Goal: Information Seeking & Learning: Learn about a topic

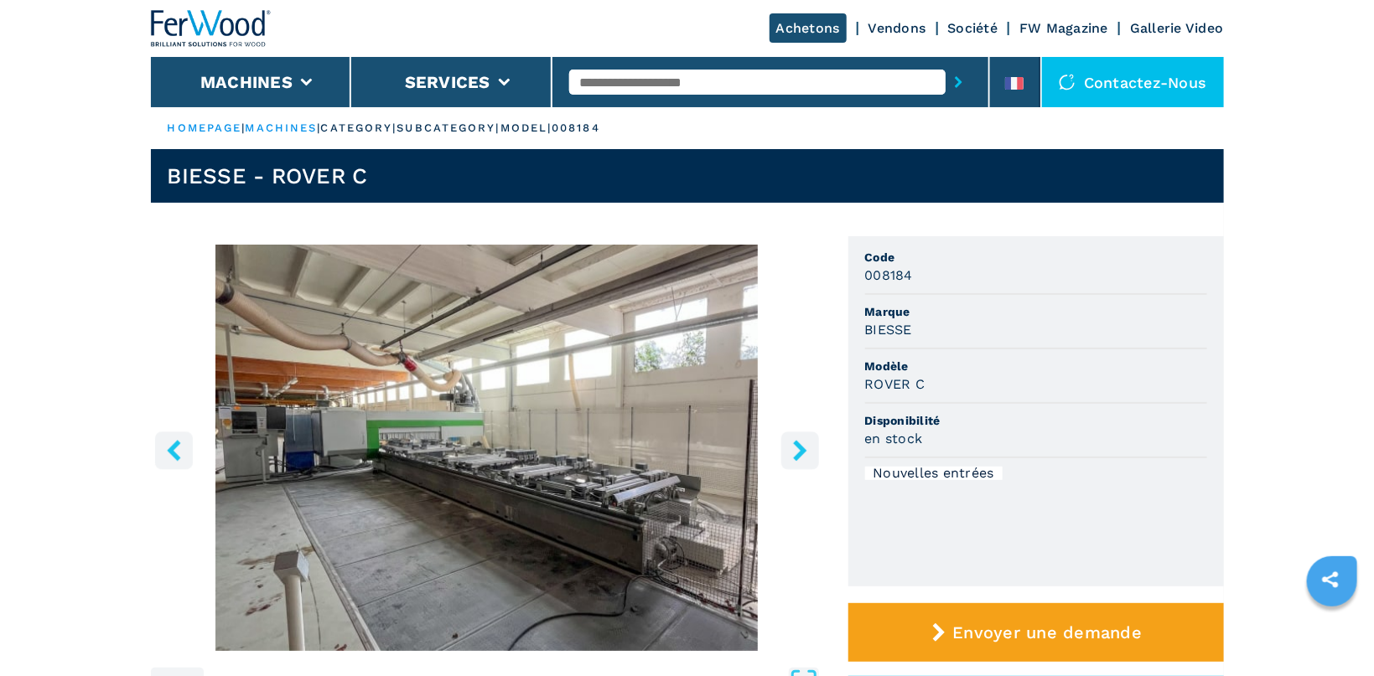
click at [806, 437] on button "right-button" at bounding box center [800, 451] width 38 height 38
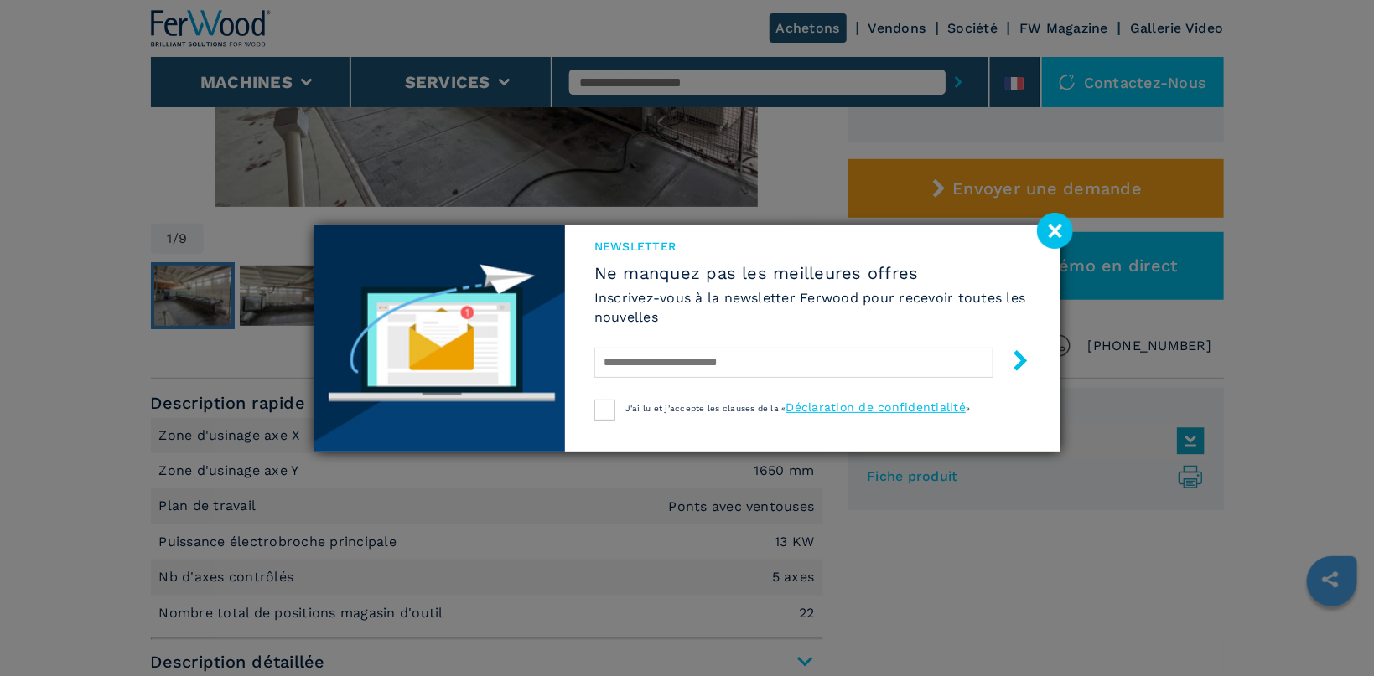
scroll to position [533, 0]
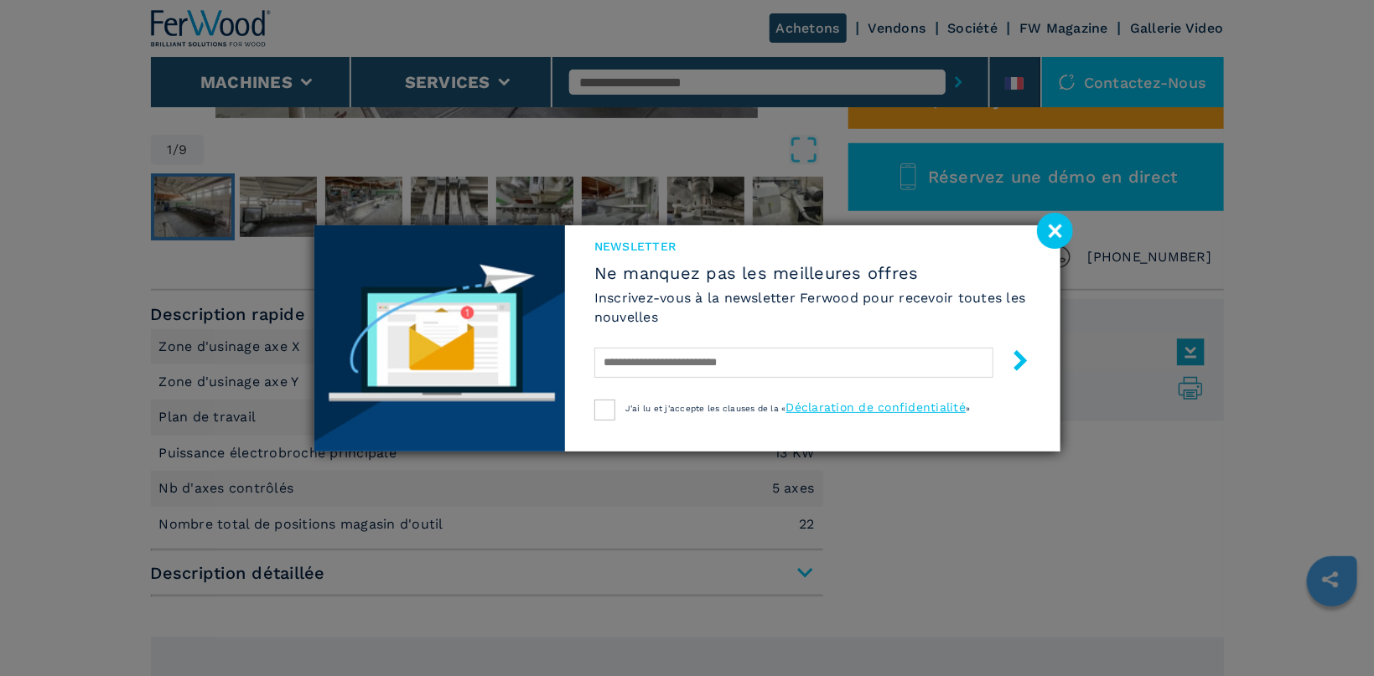
click at [1052, 225] on image at bounding box center [1055, 231] width 36 height 36
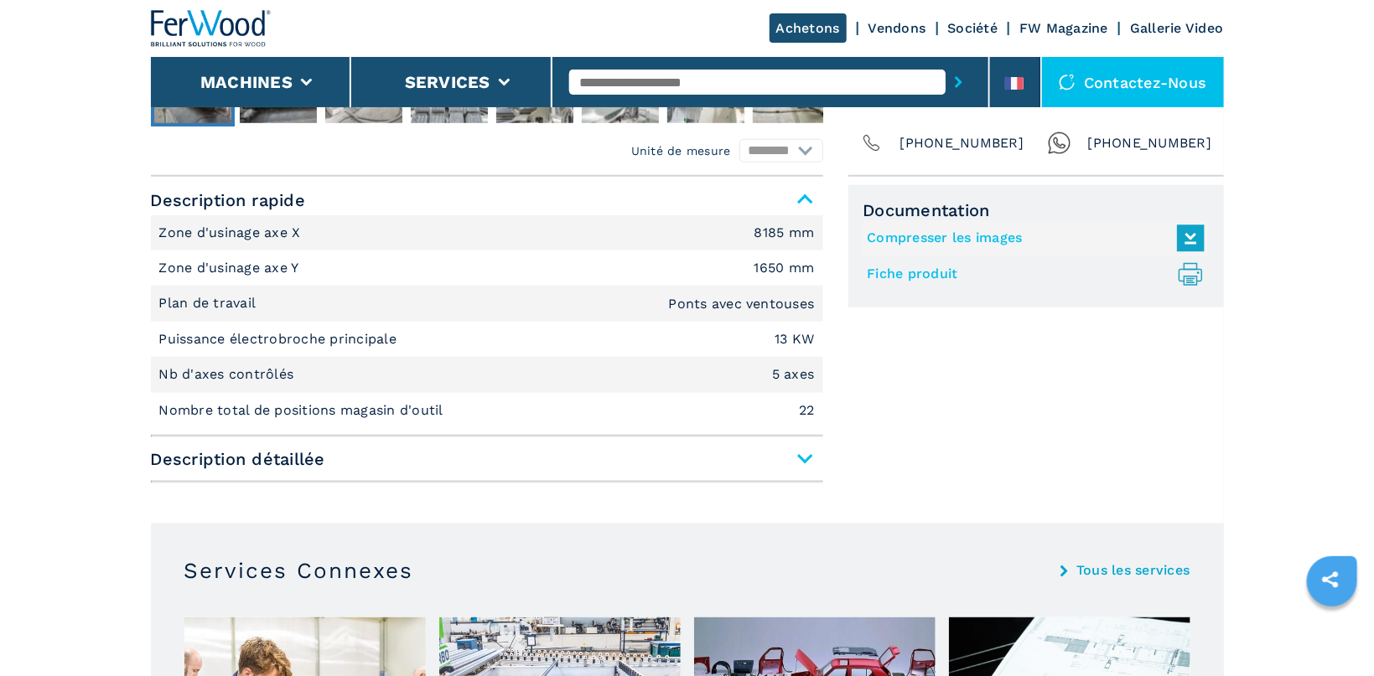
scroll to position [800, 0]
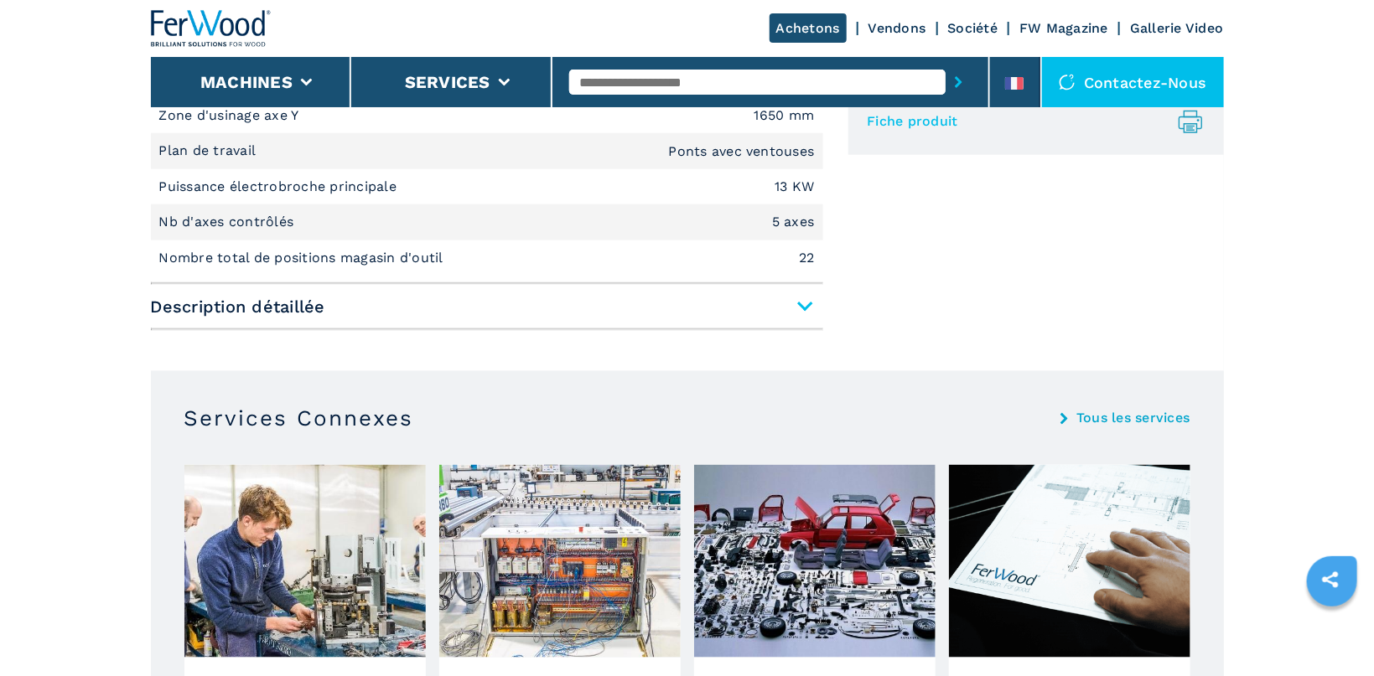
click at [796, 303] on span "Description détaillée" at bounding box center [487, 307] width 672 height 30
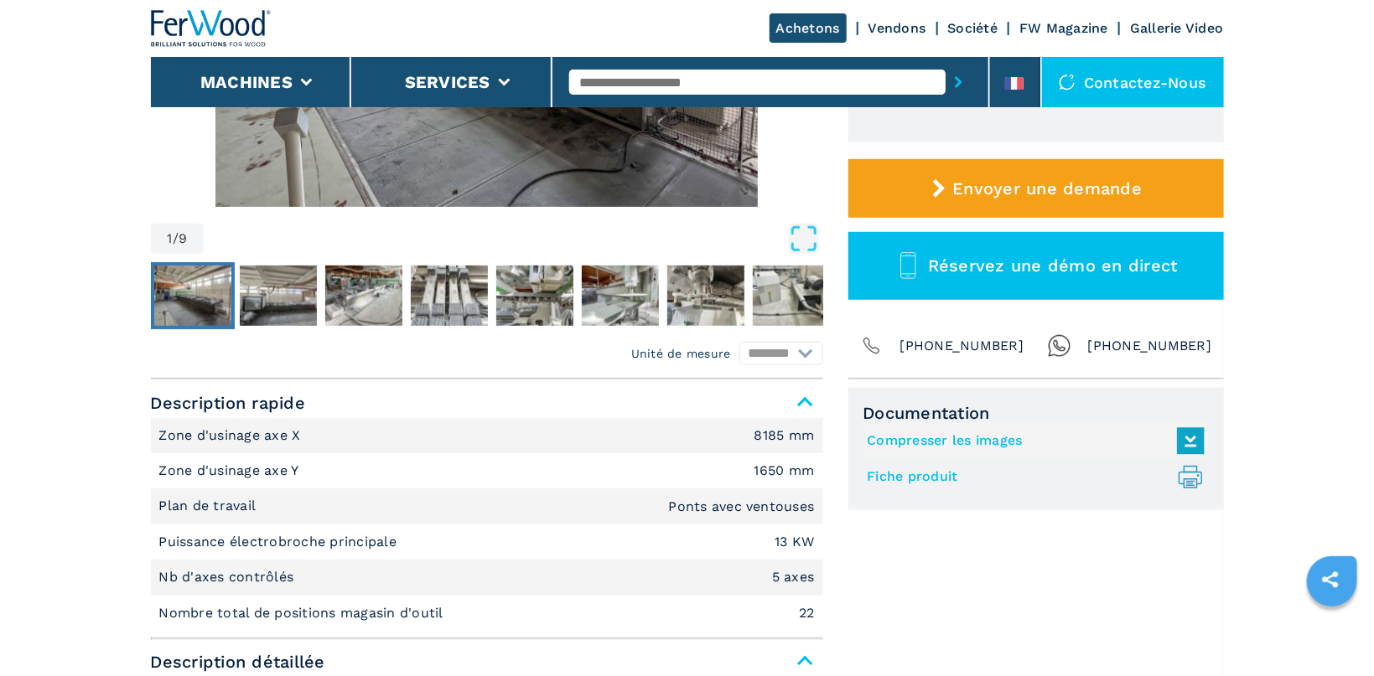
scroll to position [0, 0]
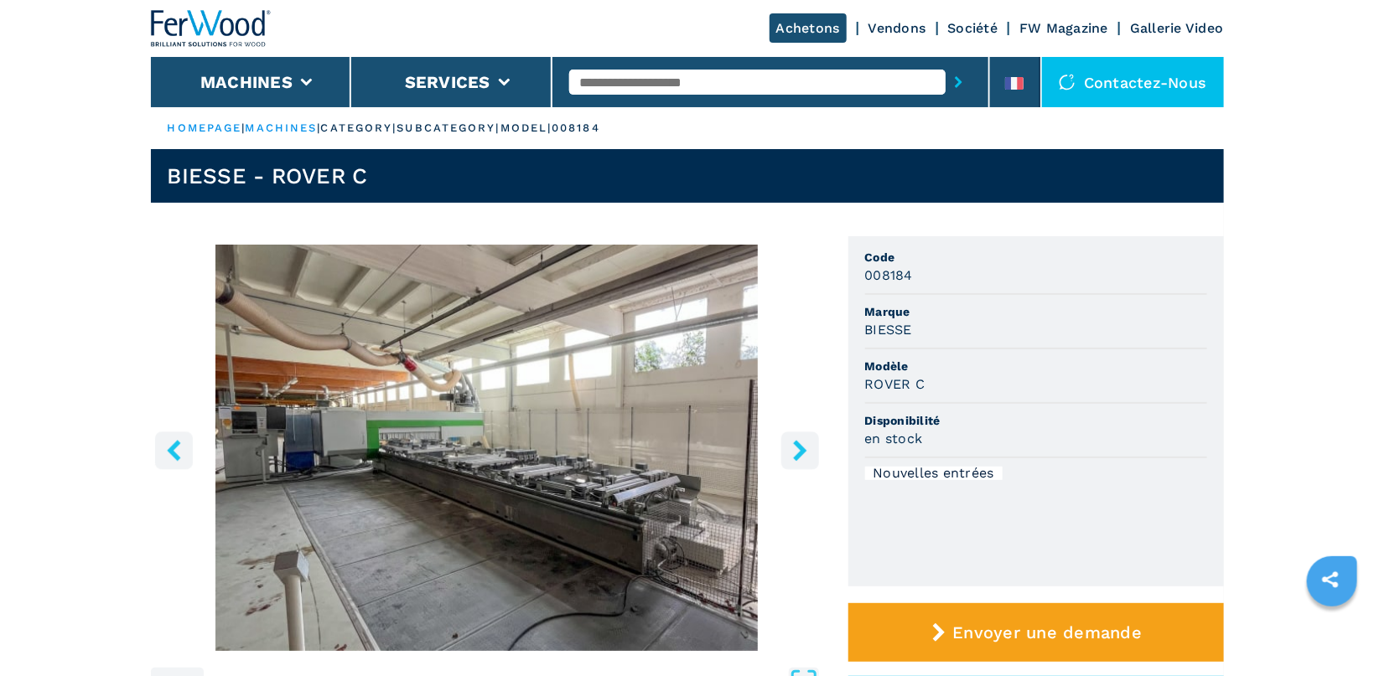
click at [197, 128] on link "HOMEPAGE" at bounding box center [205, 128] width 75 height 13
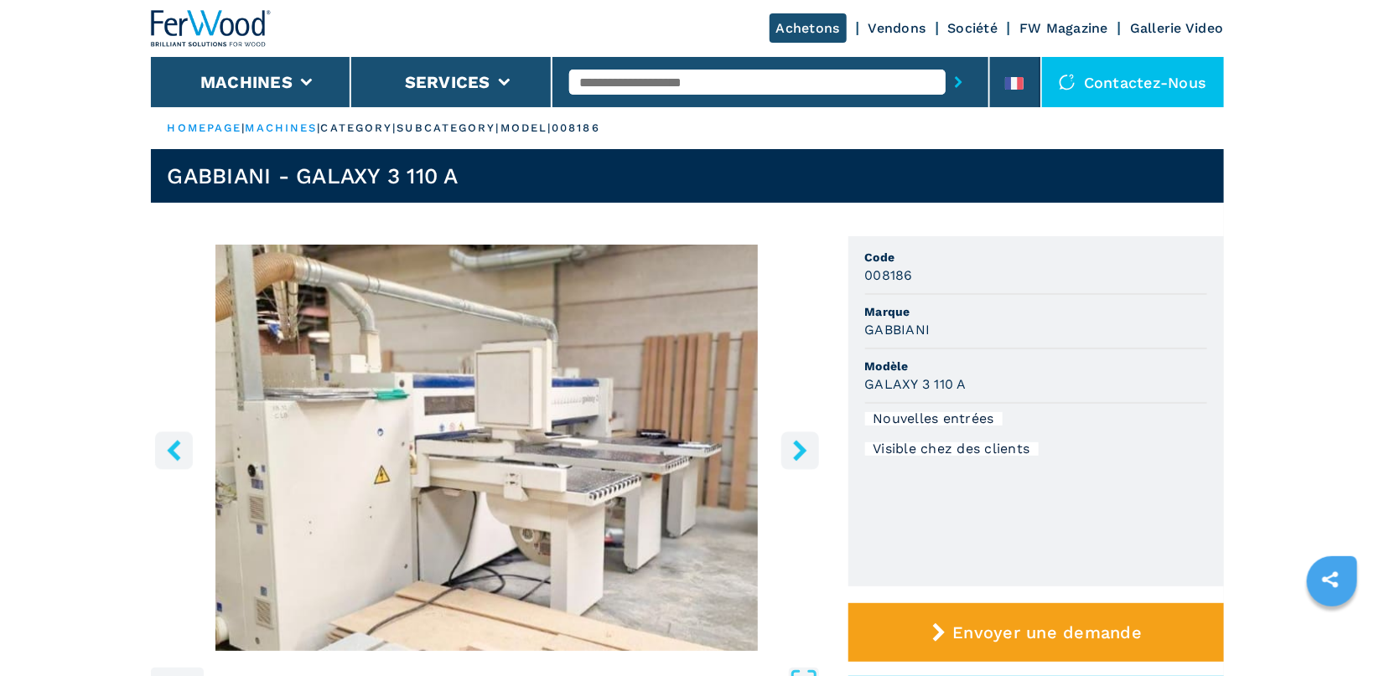
click at [811, 448] on button "right-button" at bounding box center [800, 451] width 38 height 38
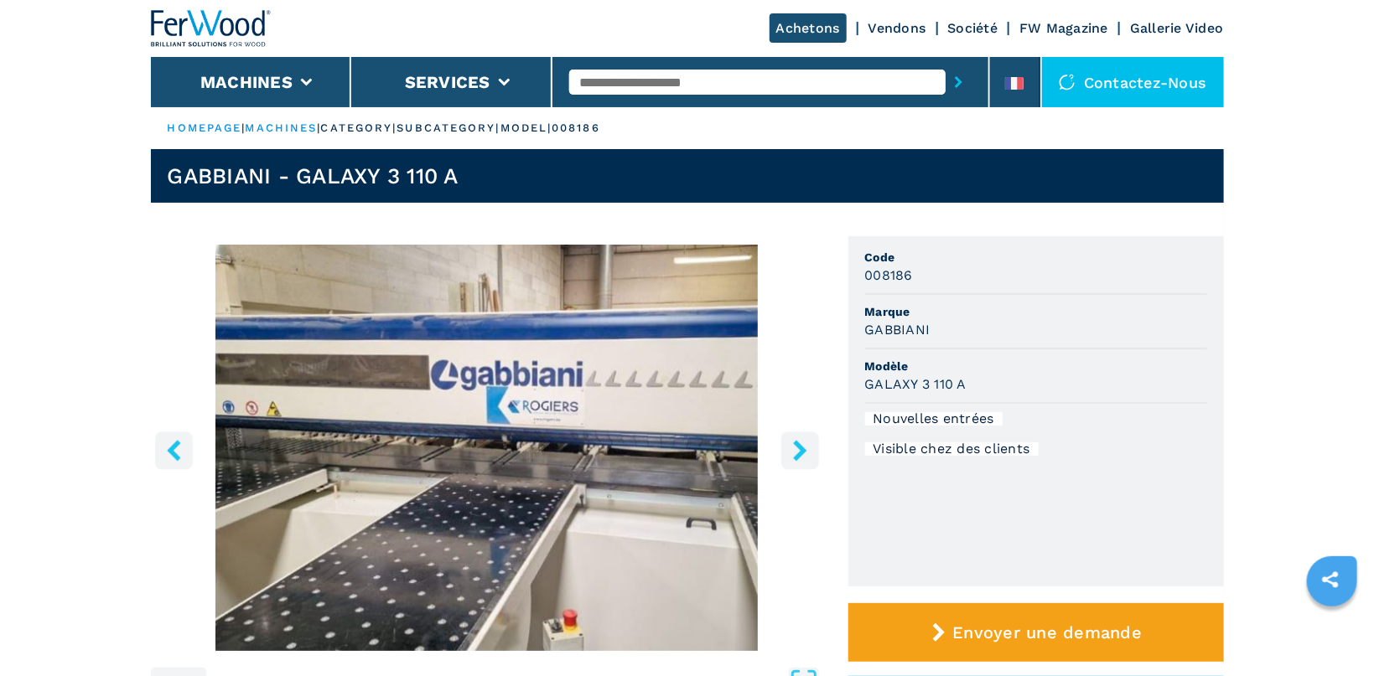
click at [811, 448] on button "right-button" at bounding box center [800, 451] width 38 height 38
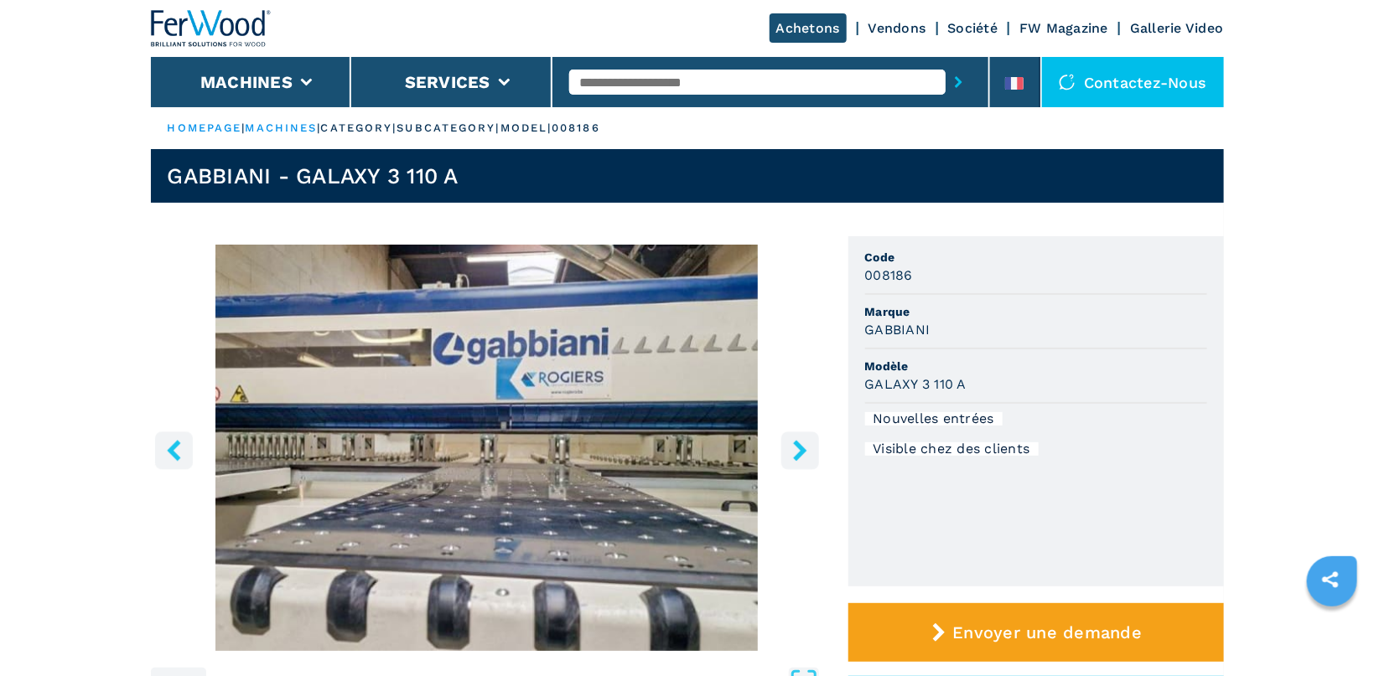
click at [811, 448] on button "right-button" at bounding box center [800, 451] width 38 height 38
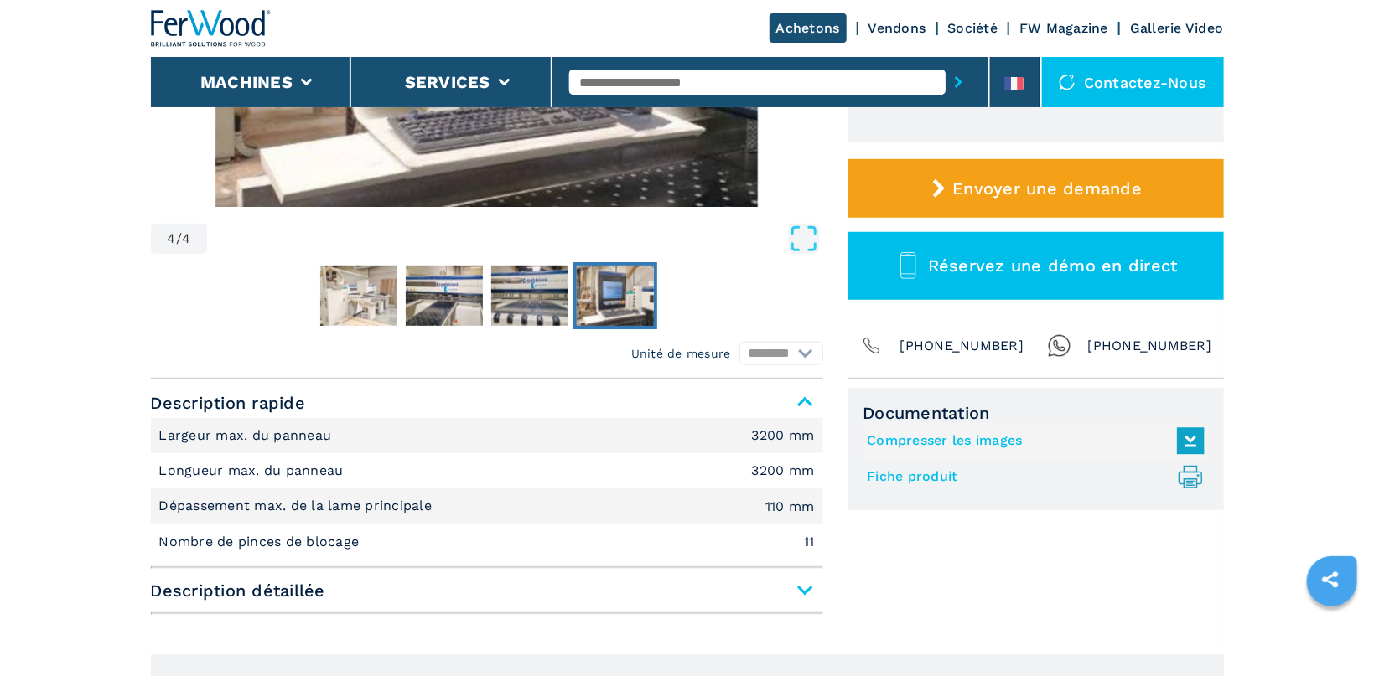
scroll to position [622, 0]
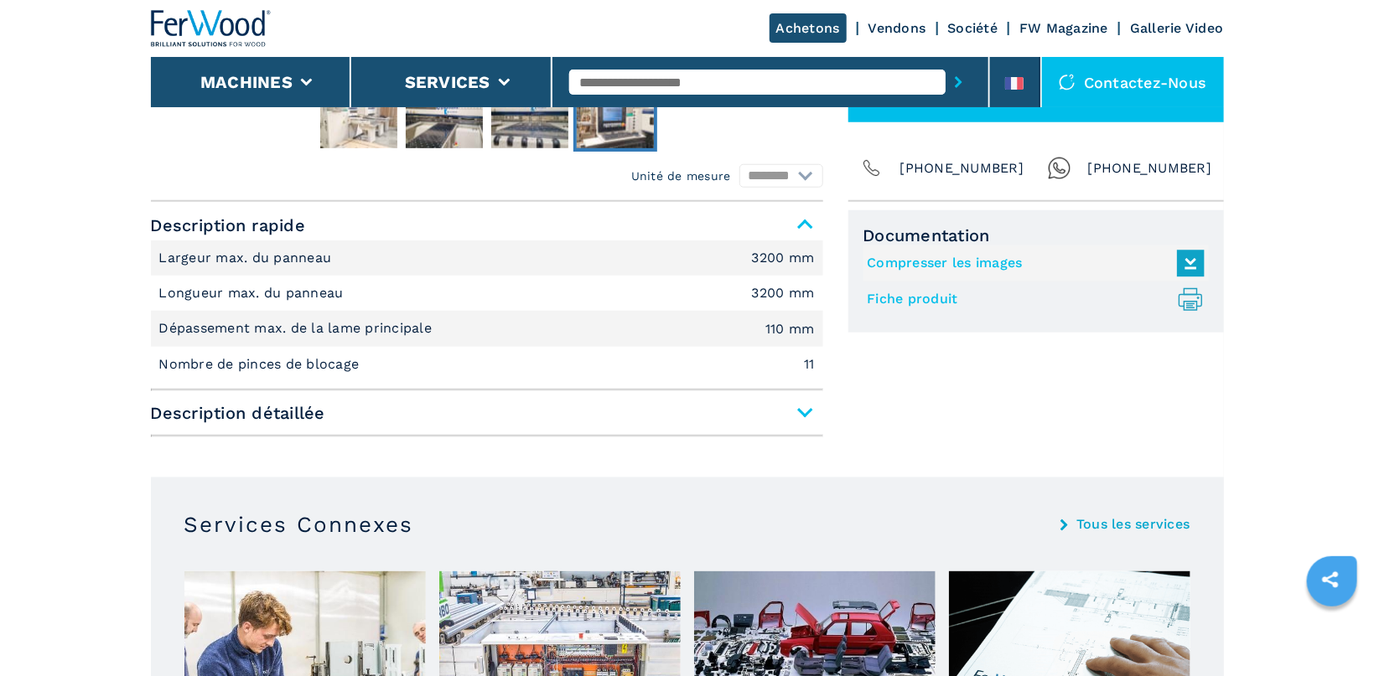
click at [808, 413] on span "Description détaillée" at bounding box center [487, 413] width 672 height 30
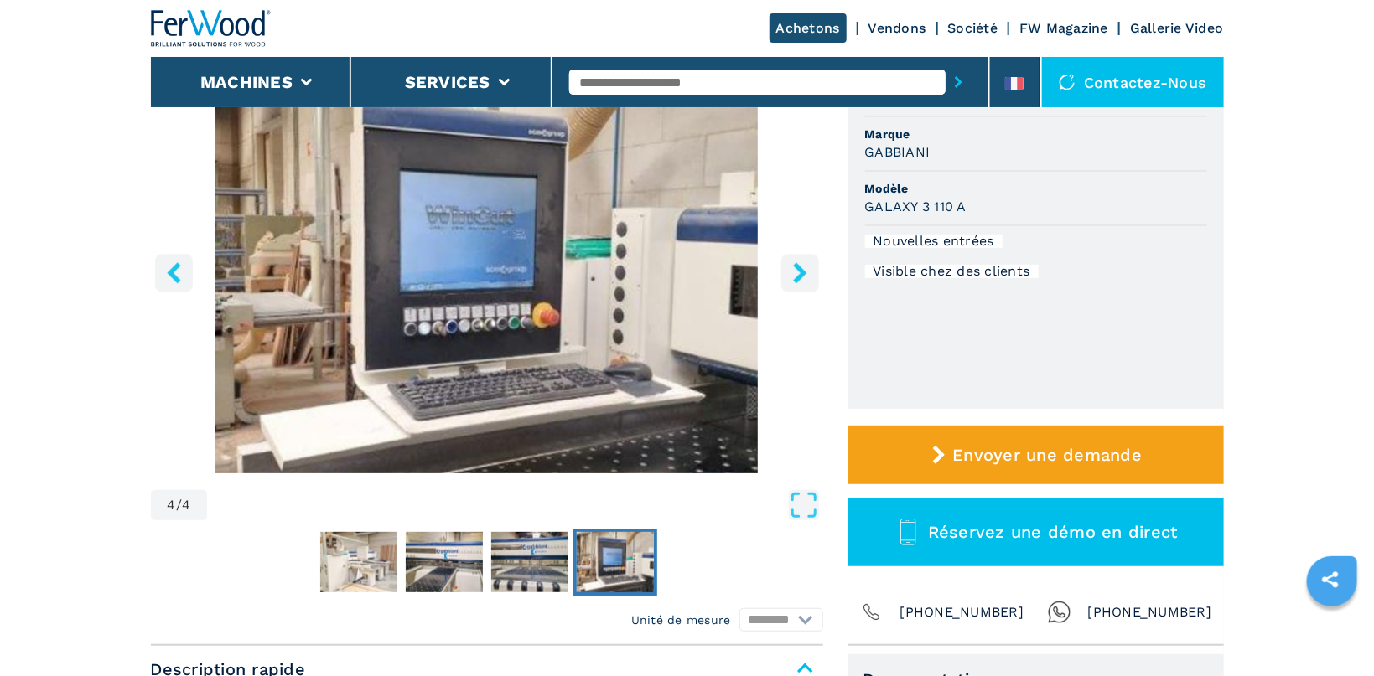
scroll to position [0, 0]
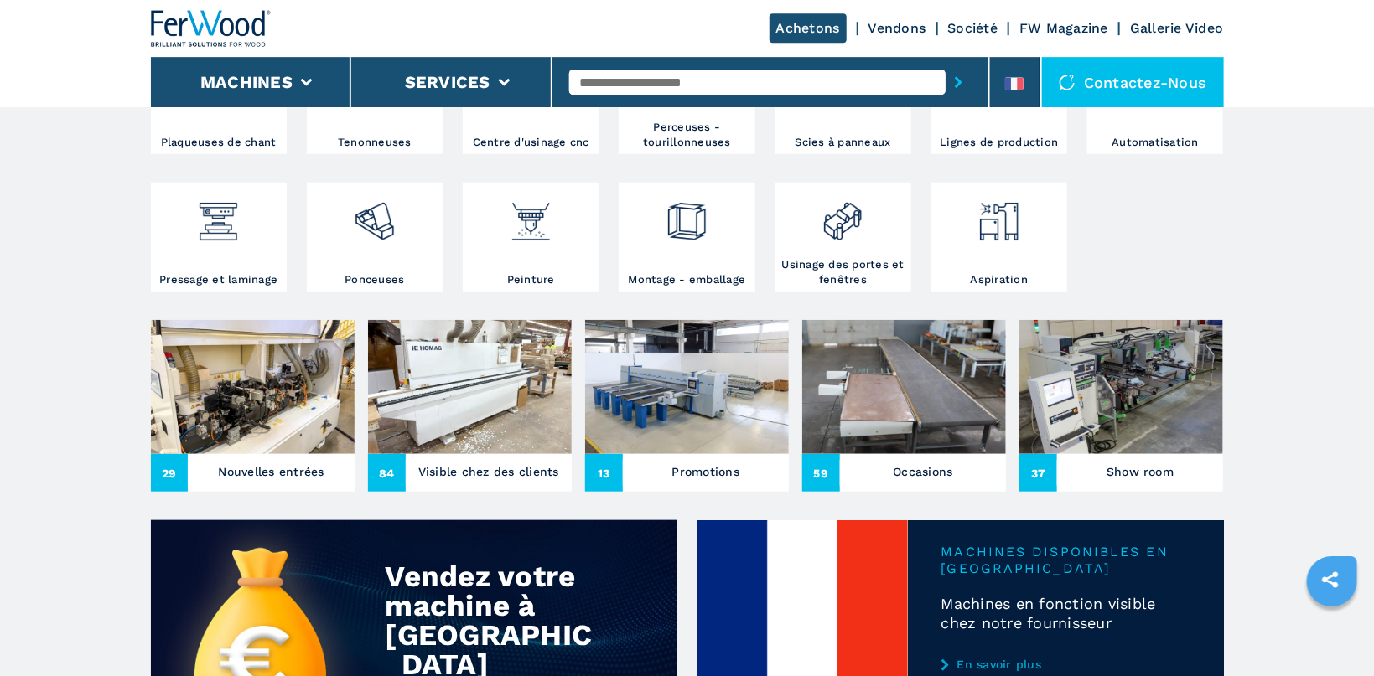
scroll to position [444, 0]
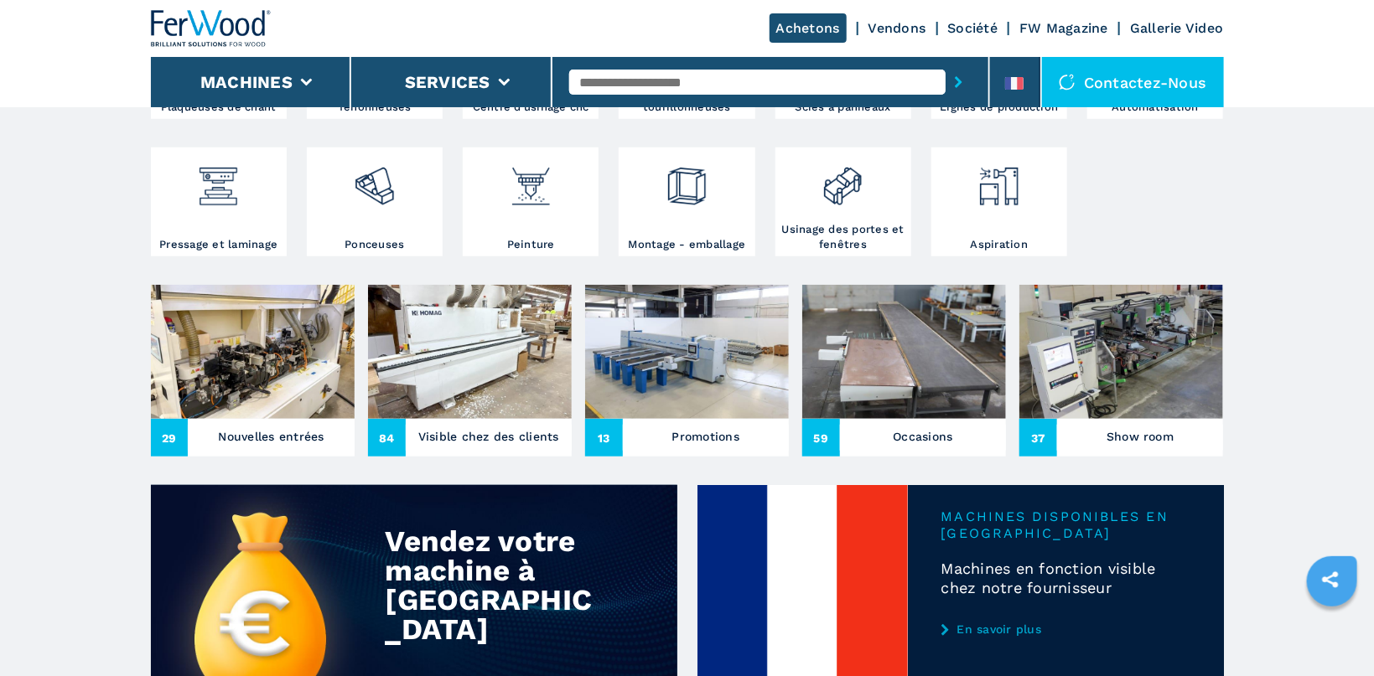
click at [200, 341] on img at bounding box center [253, 352] width 204 height 134
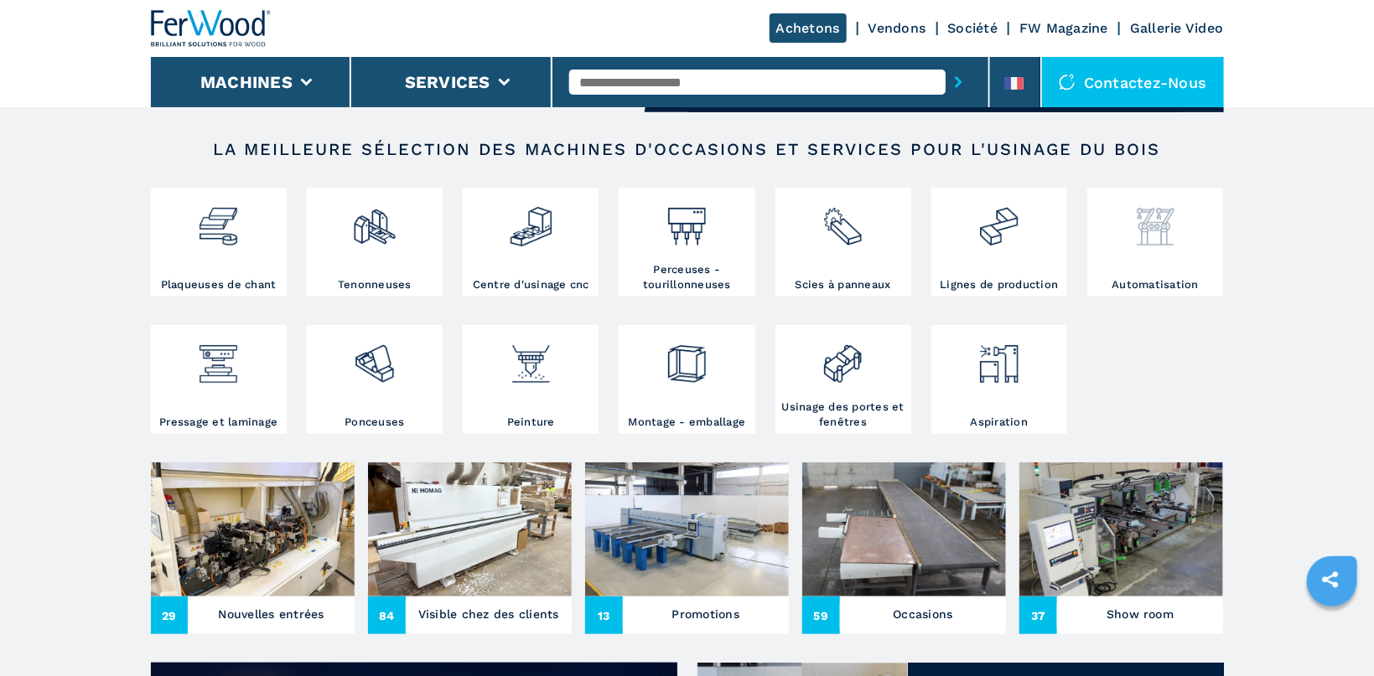
scroll to position [267, 0]
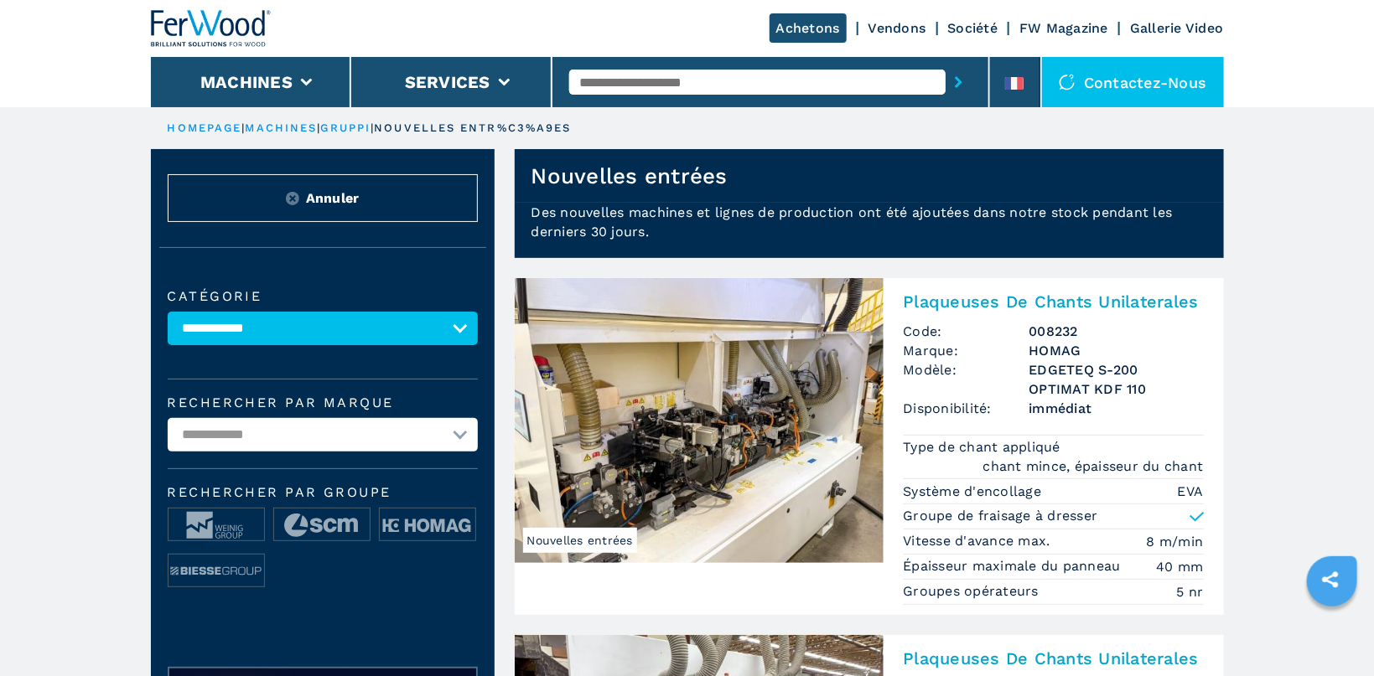
click at [637, 424] on img at bounding box center [699, 420] width 369 height 285
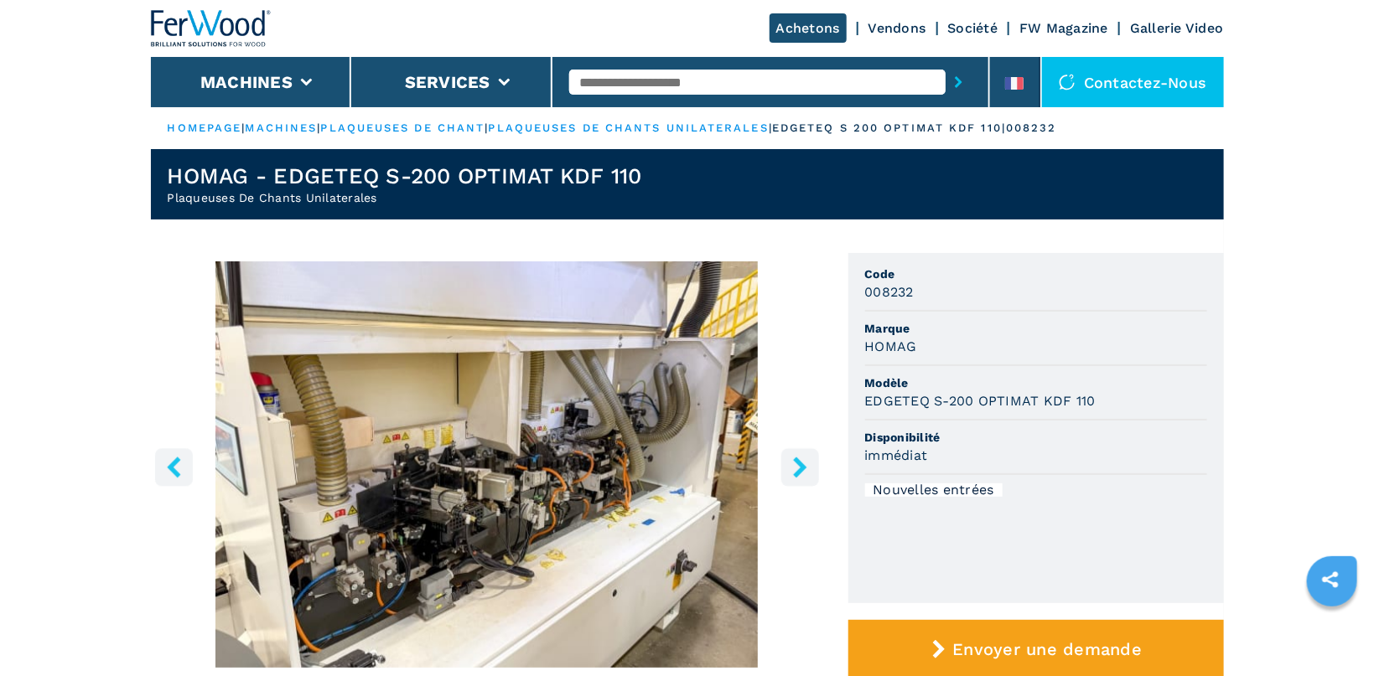
click at [796, 465] on icon "right-button" at bounding box center [799, 467] width 21 height 21
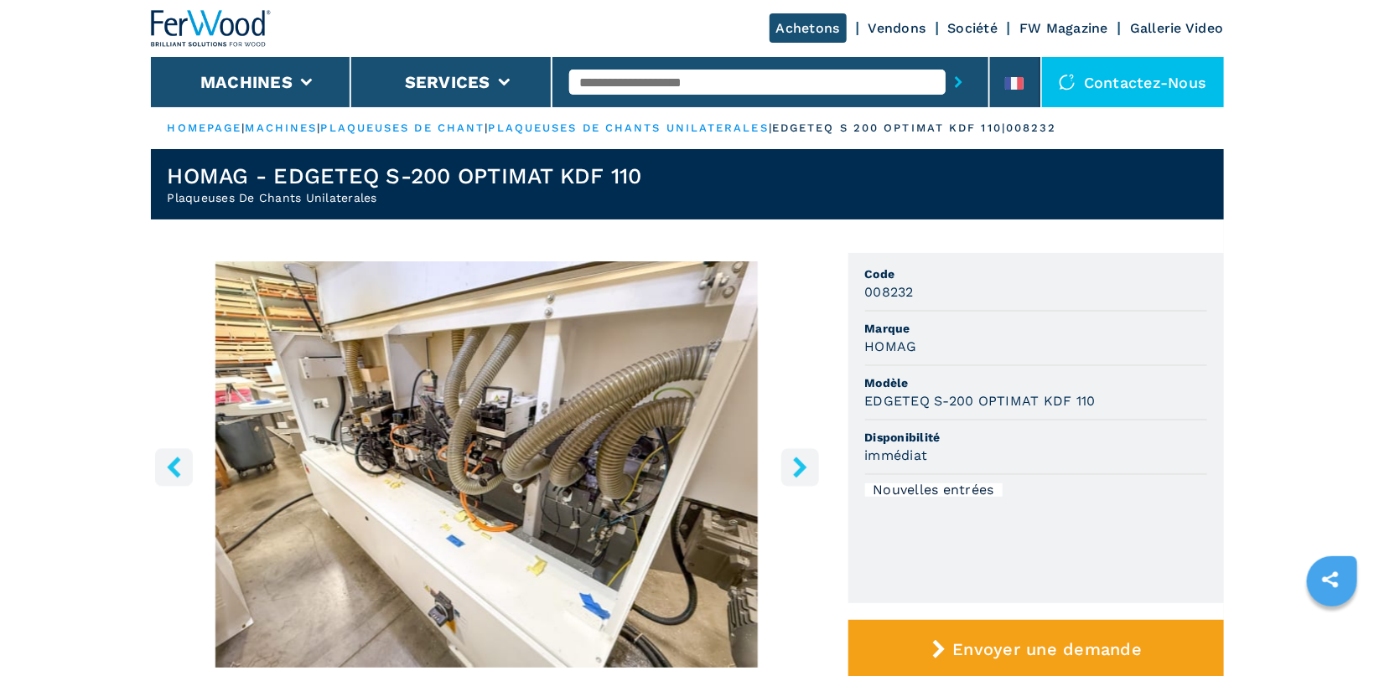
click at [795, 463] on icon "right-button" at bounding box center [799, 467] width 21 height 21
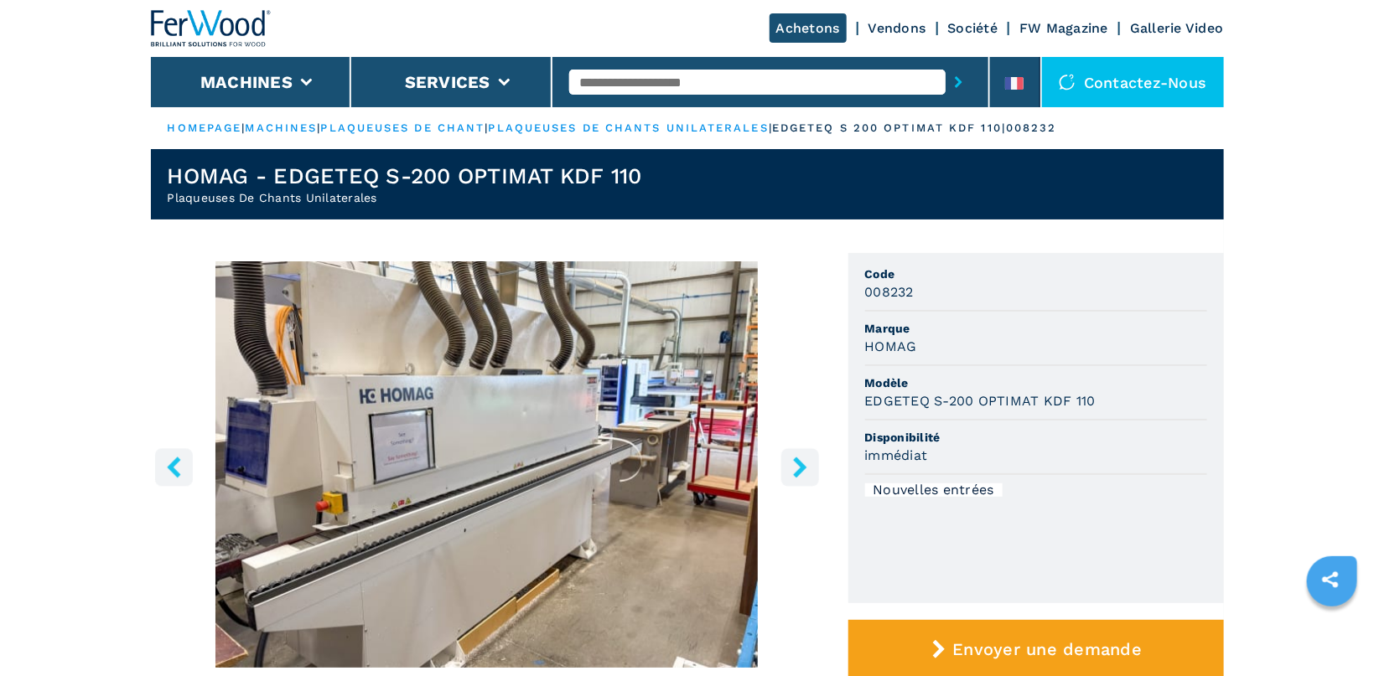
click at [795, 463] on icon "right-button" at bounding box center [799, 467] width 21 height 21
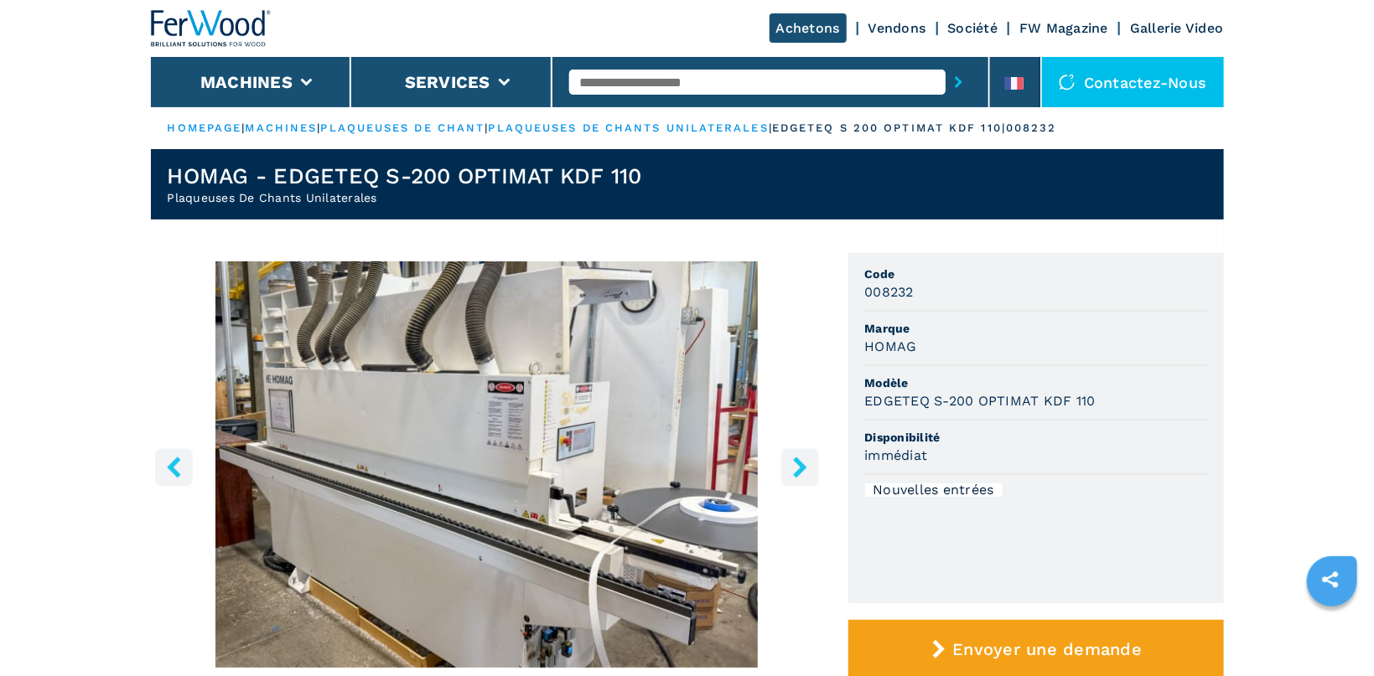
click at [795, 463] on icon "right-button" at bounding box center [799, 467] width 21 height 21
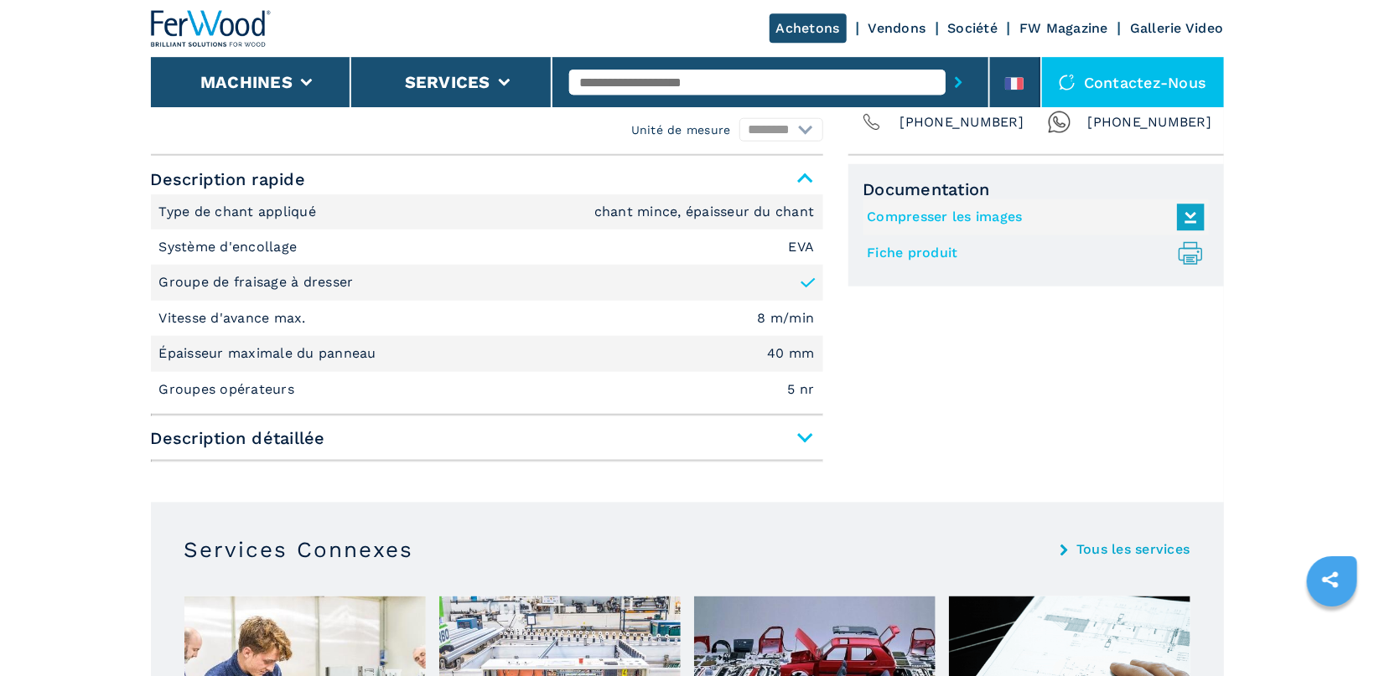
scroll to position [711, 0]
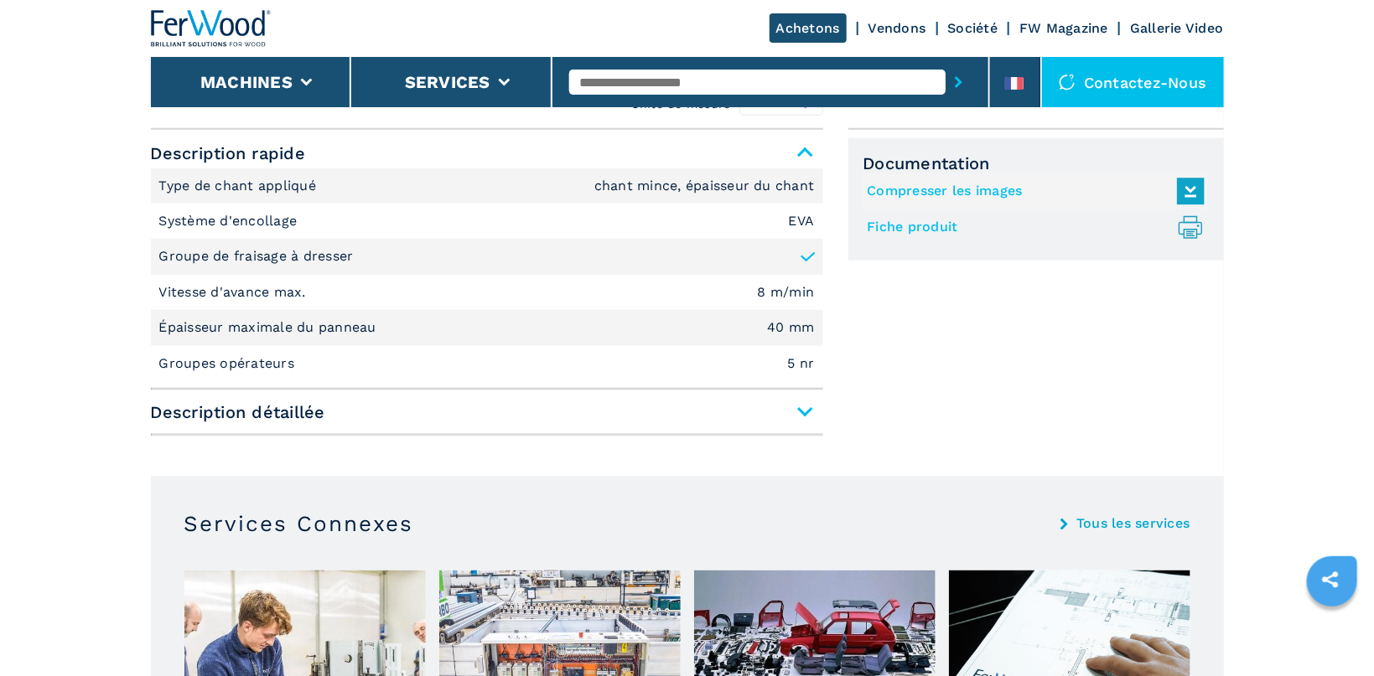
click at [798, 412] on span "Description détaillée" at bounding box center [487, 412] width 672 height 30
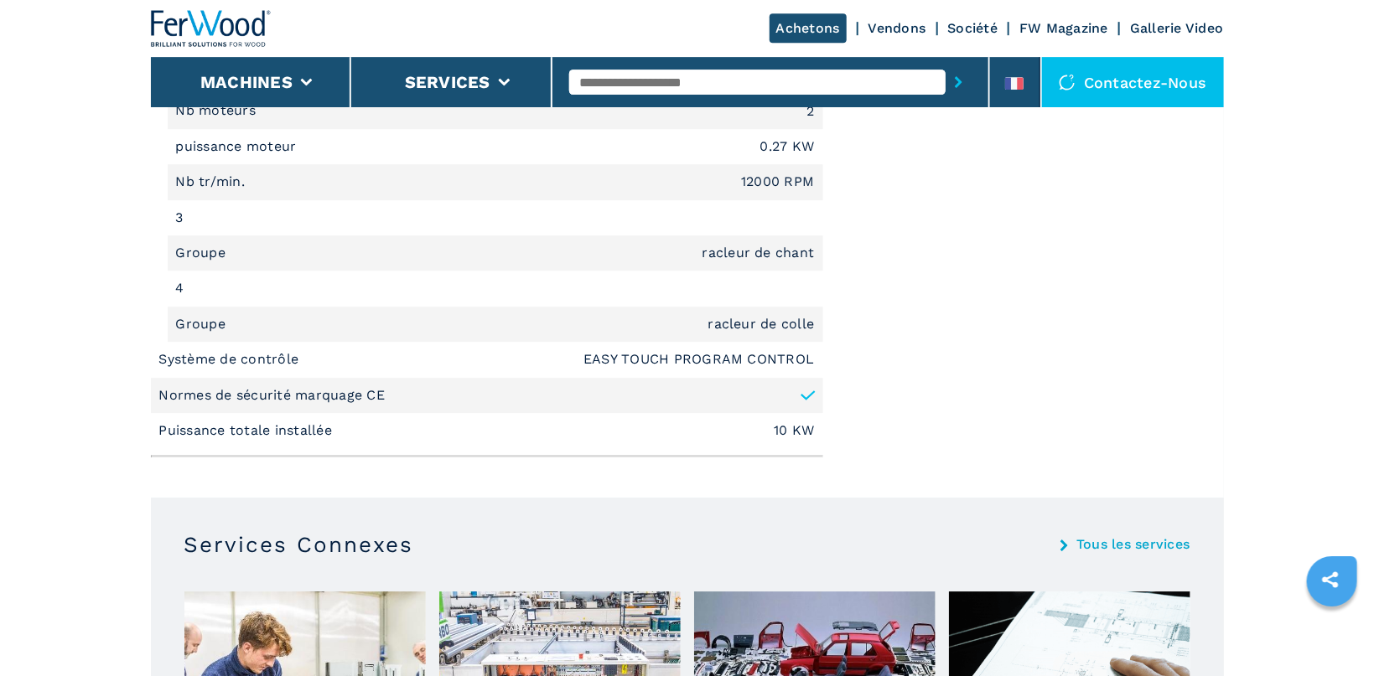
scroll to position [2221, 0]
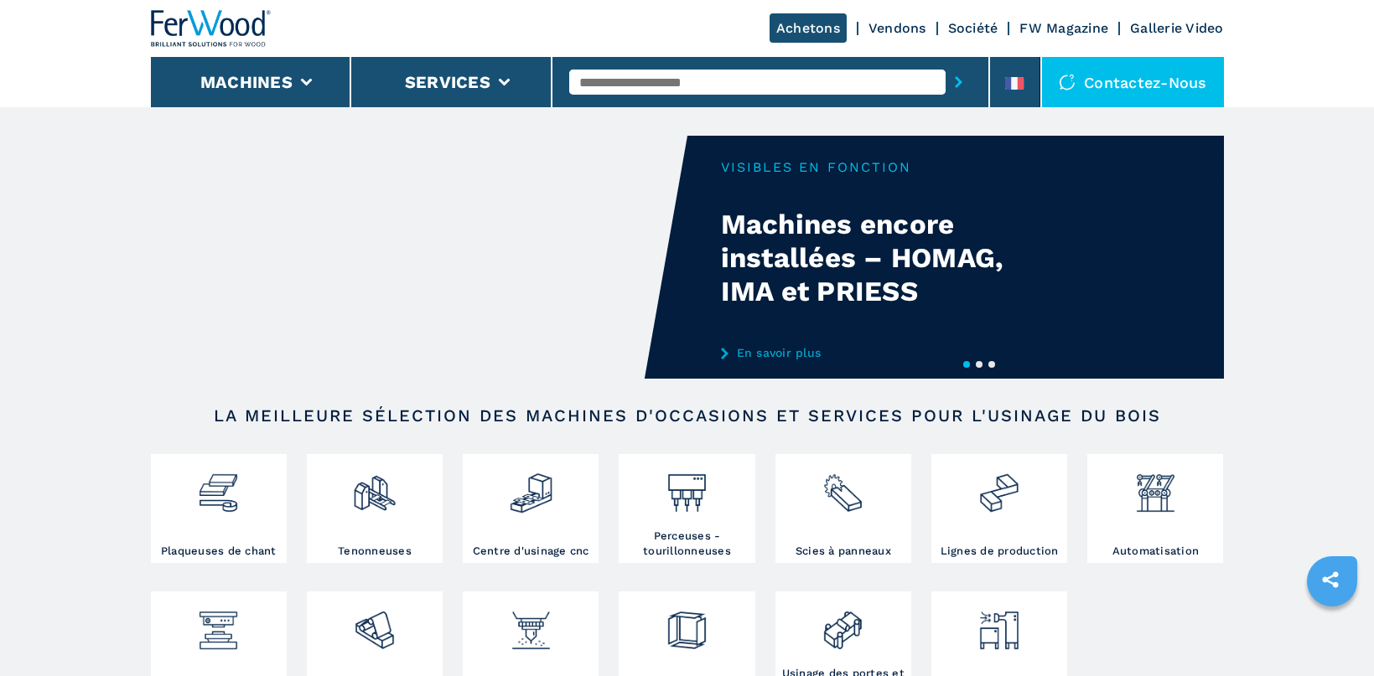
scroll to position [355, 0]
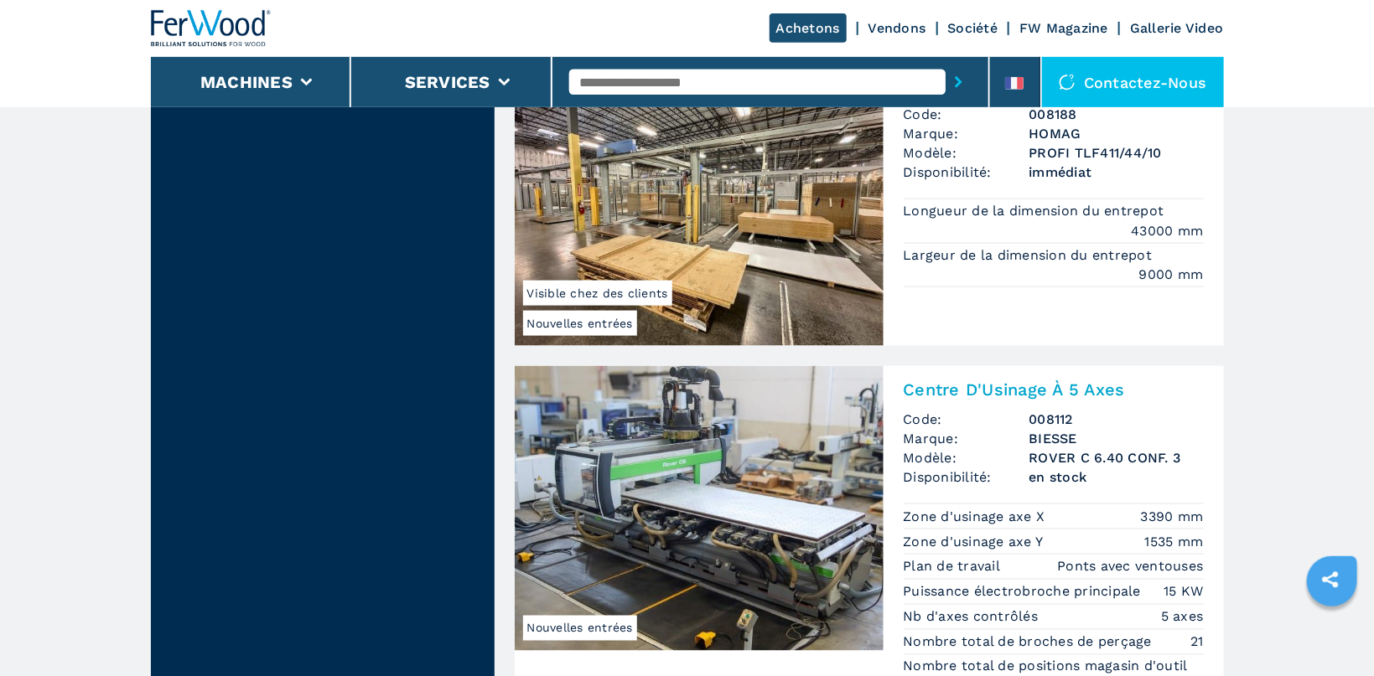
scroll to position [800, 0]
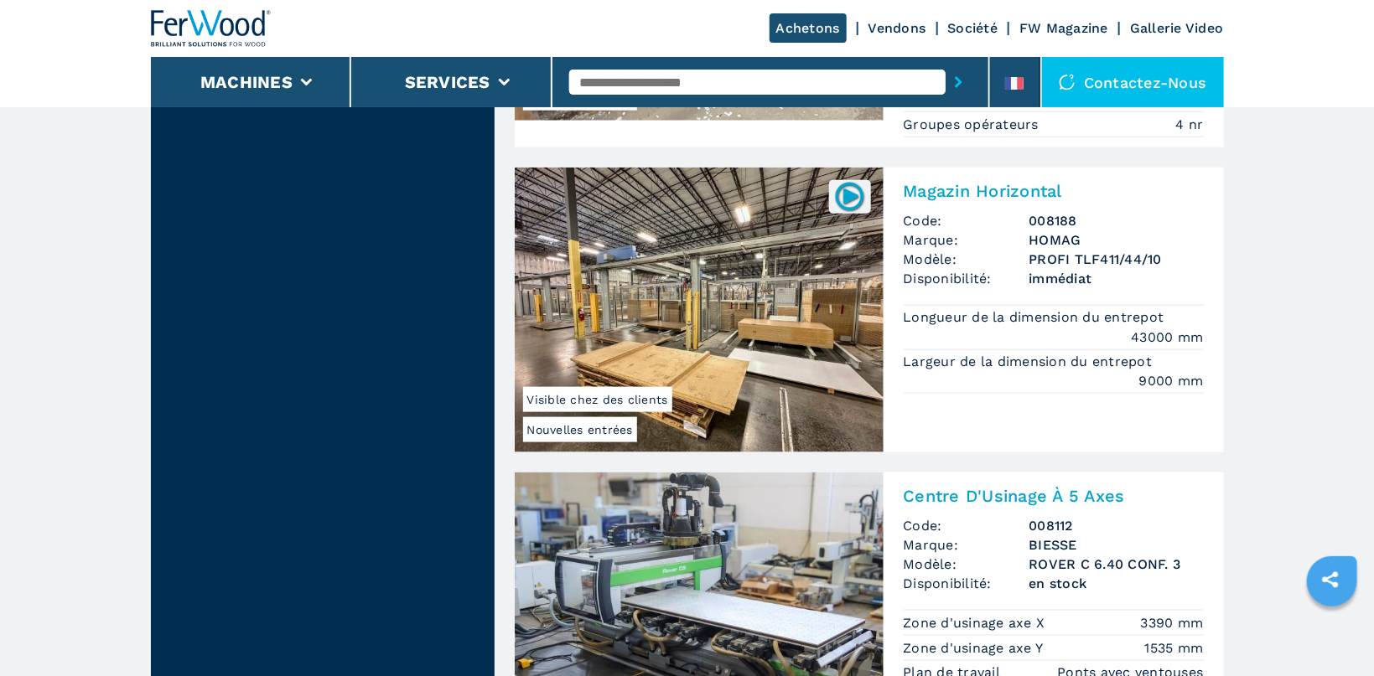
click at [985, 237] on span "Marque:" at bounding box center [966, 239] width 126 height 19
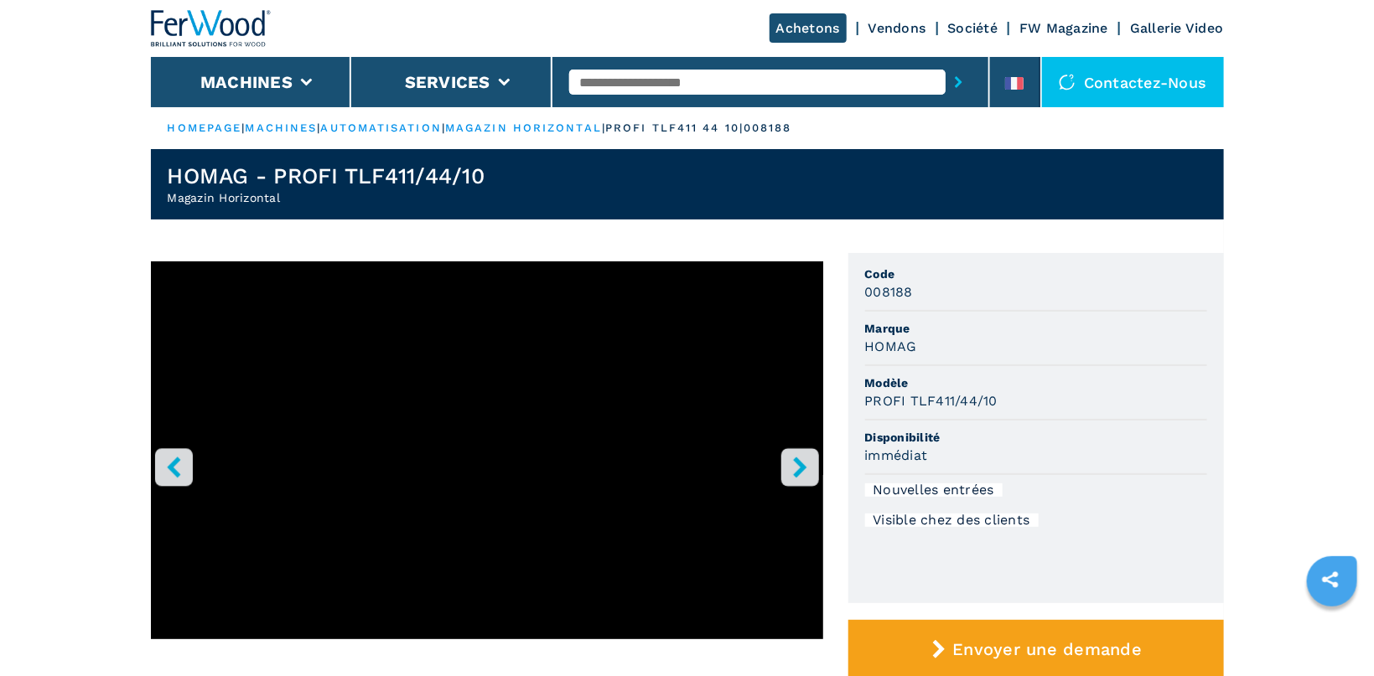
click at [801, 455] on button "right-button" at bounding box center [800, 467] width 38 height 38
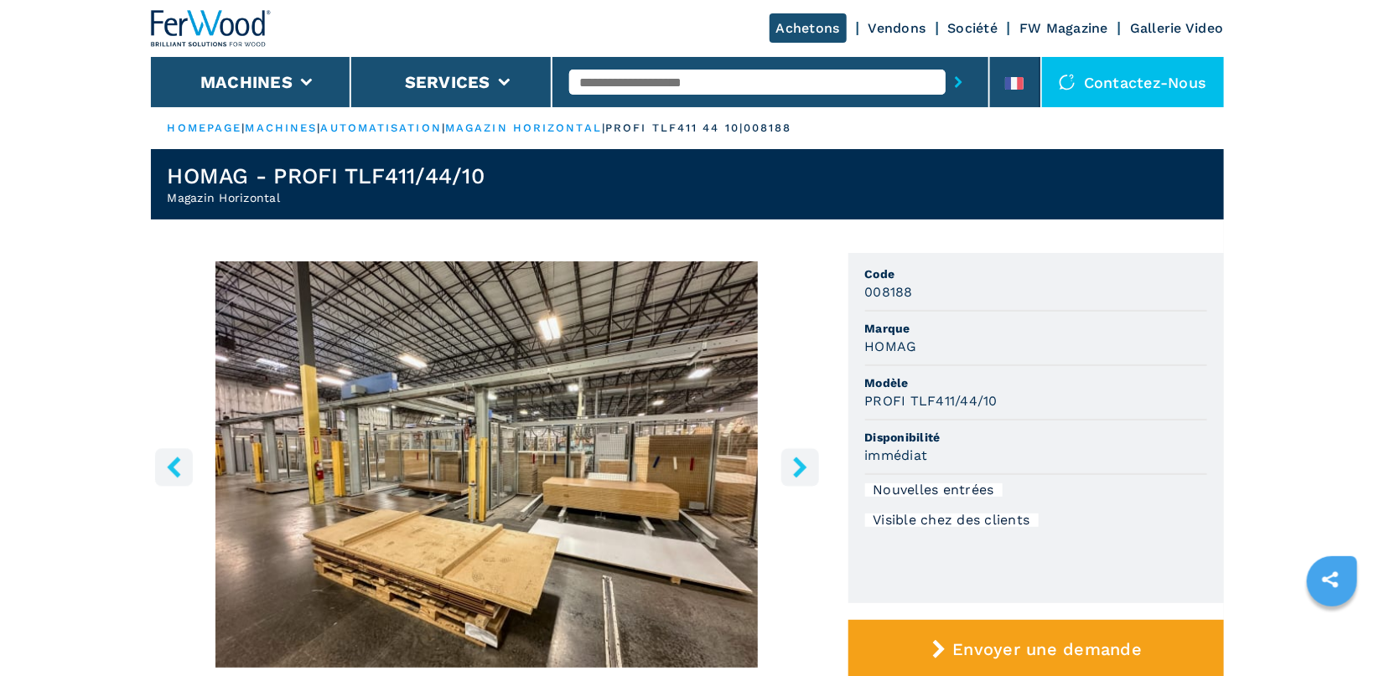
click at [795, 465] on icon "right-button" at bounding box center [799, 467] width 21 height 21
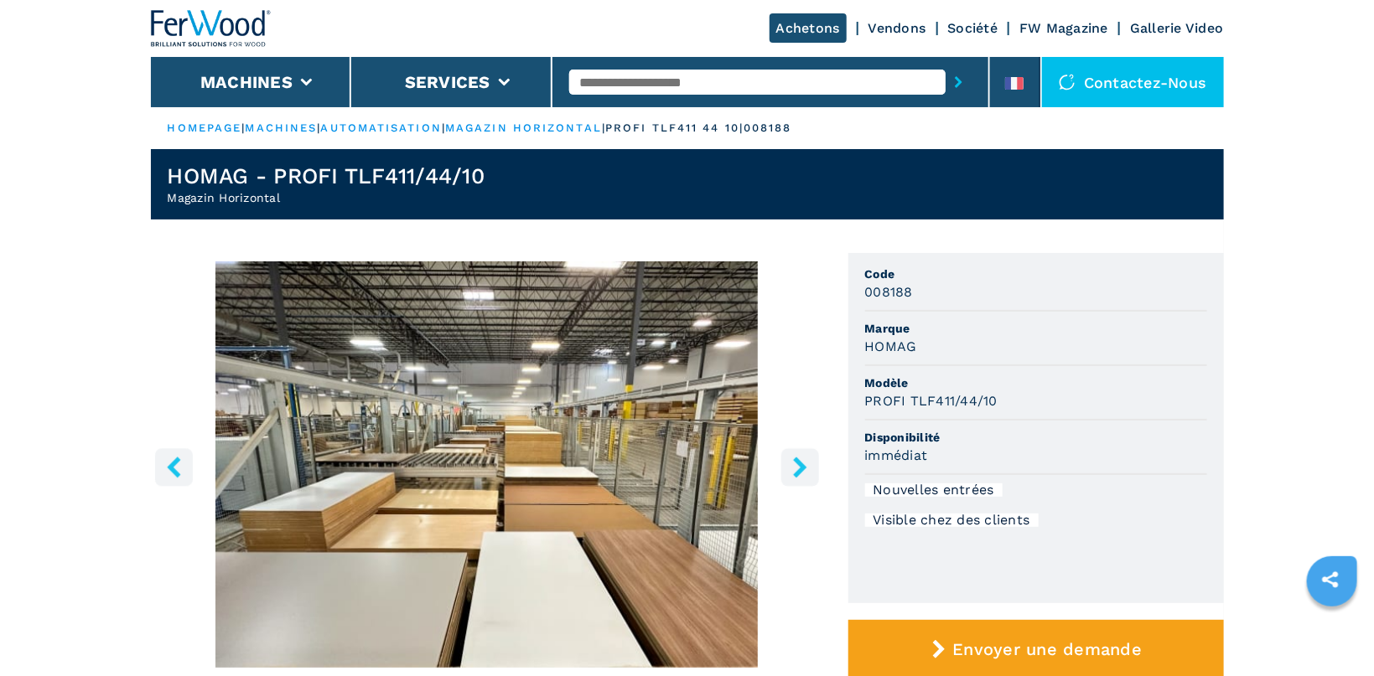
click at [795, 463] on icon "right-button" at bounding box center [799, 467] width 21 height 21
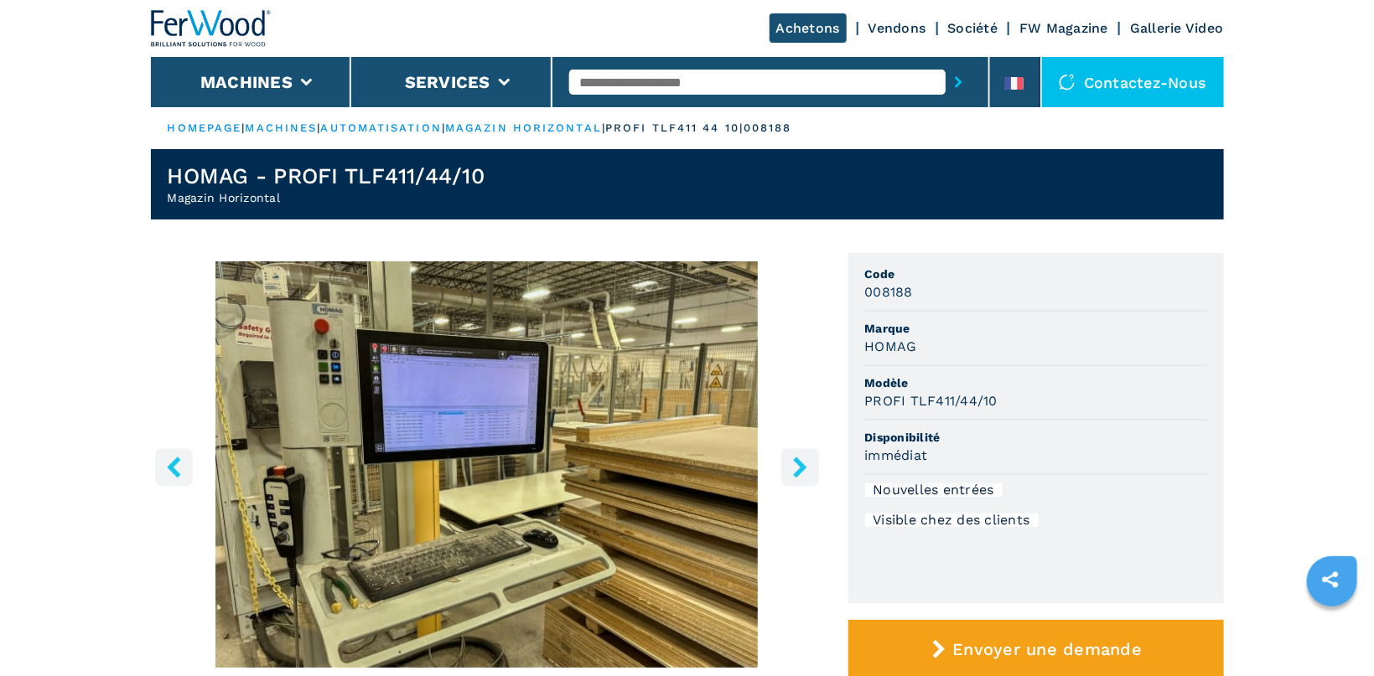
click at [795, 463] on icon "right-button" at bounding box center [799, 467] width 21 height 21
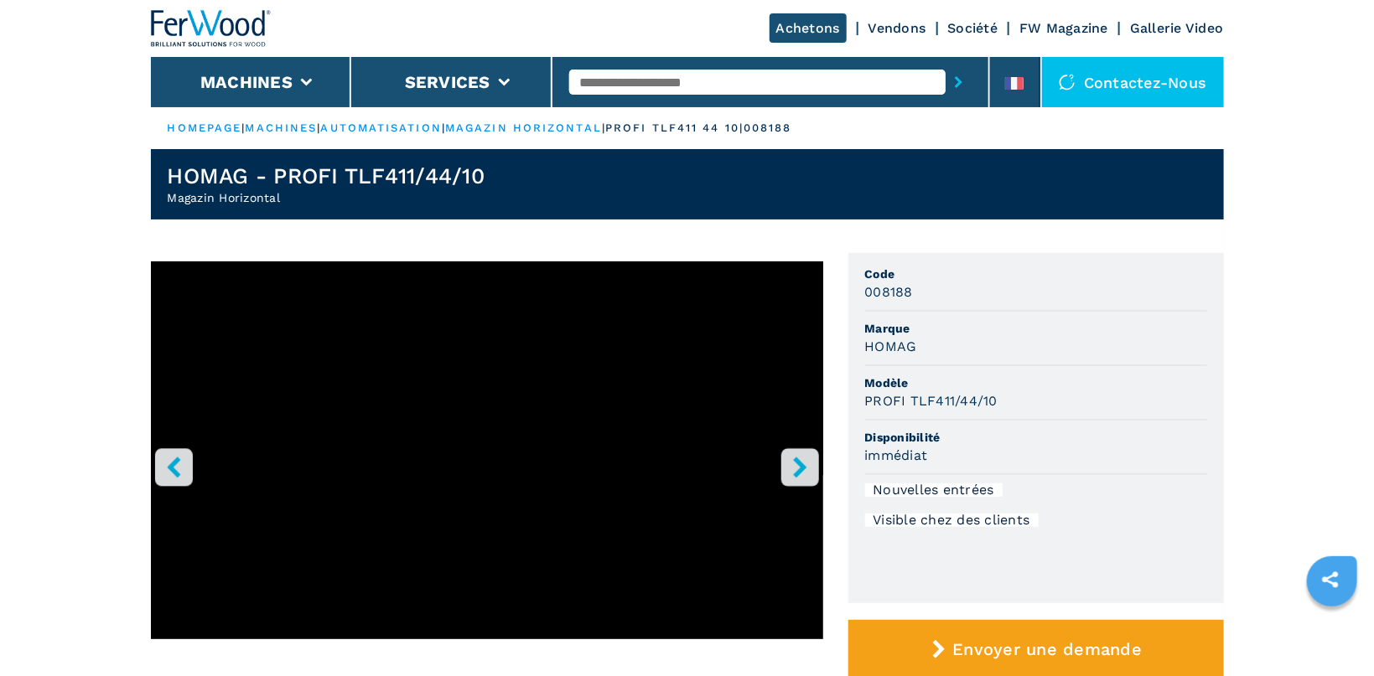
click at [795, 463] on icon "right-button" at bounding box center [799, 467] width 21 height 21
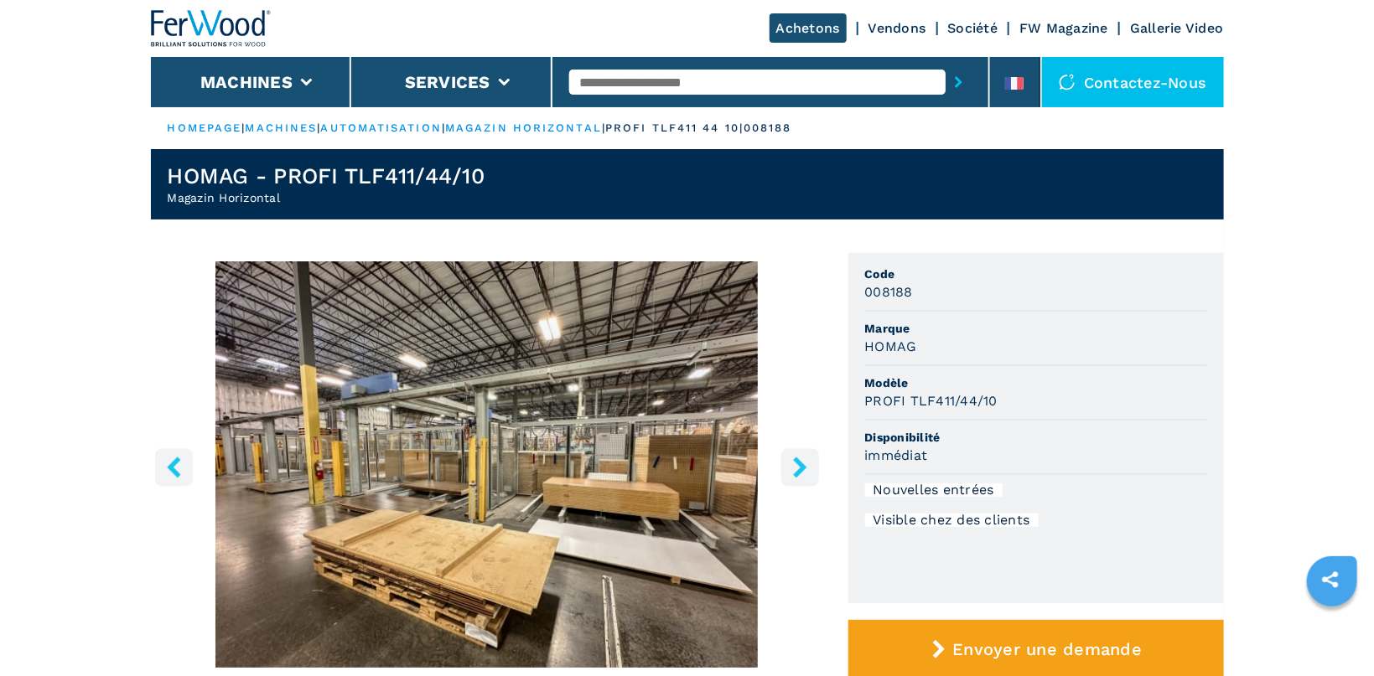
click at [795, 463] on icon "right-button" at bounding box center [799, 467] width 21 height 21
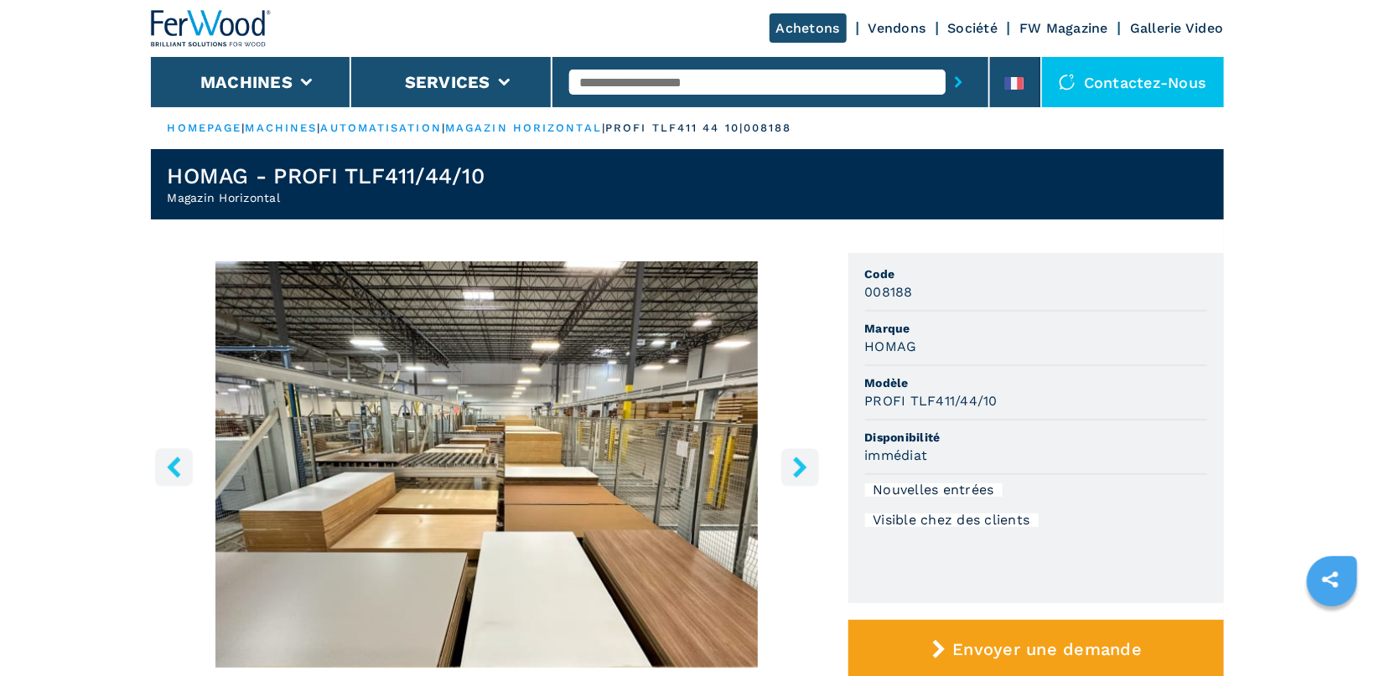
click at [795, 463] on icon "right-button" at bounding box center [799, 467] width 21 height 21
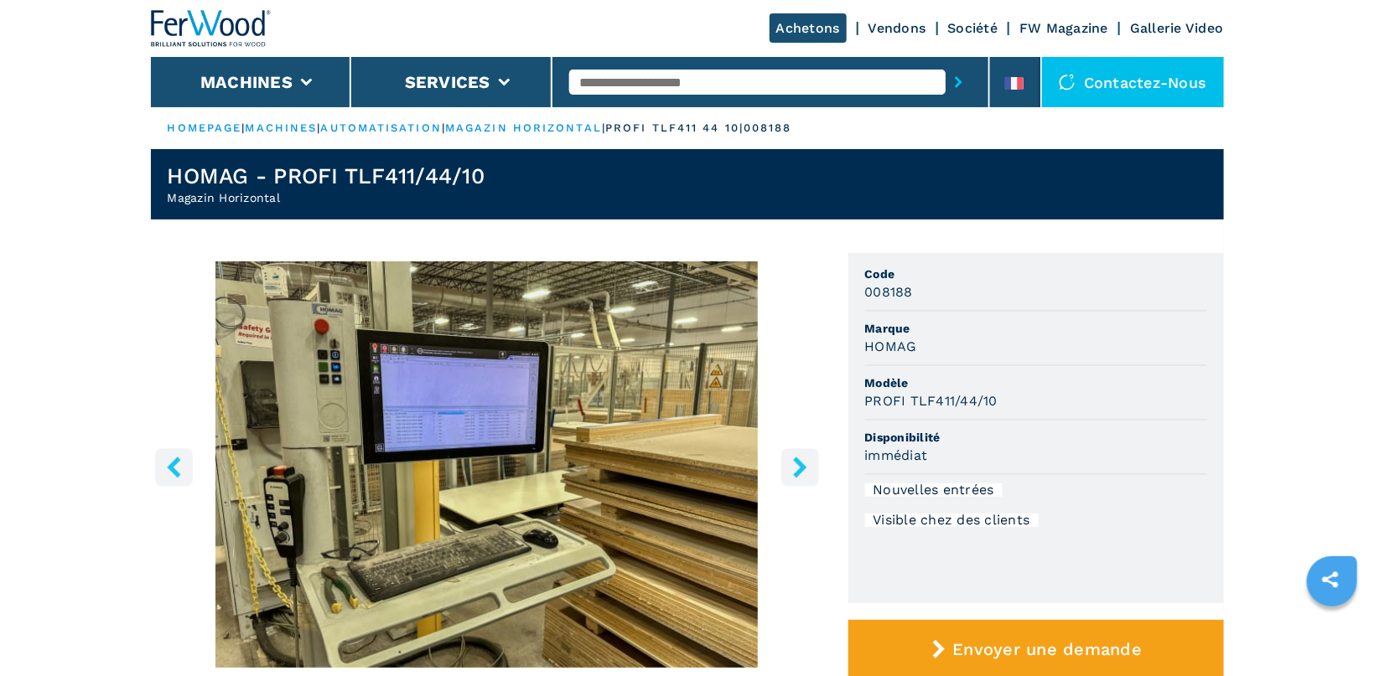
click at [795, 463] on icon "right-button" at bounding box center [799, 467] width 21 height 21
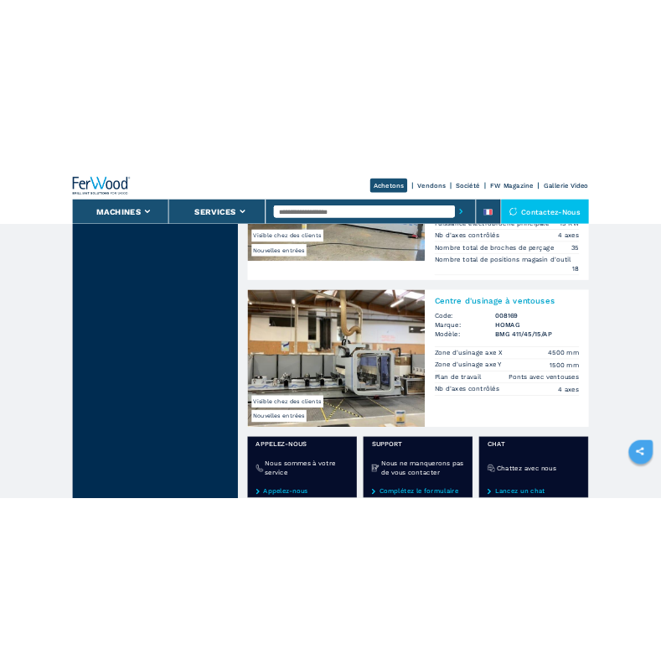
scroll to position [2132, 0]
